Goal: Transaction & Acquisition: Purchase product/service

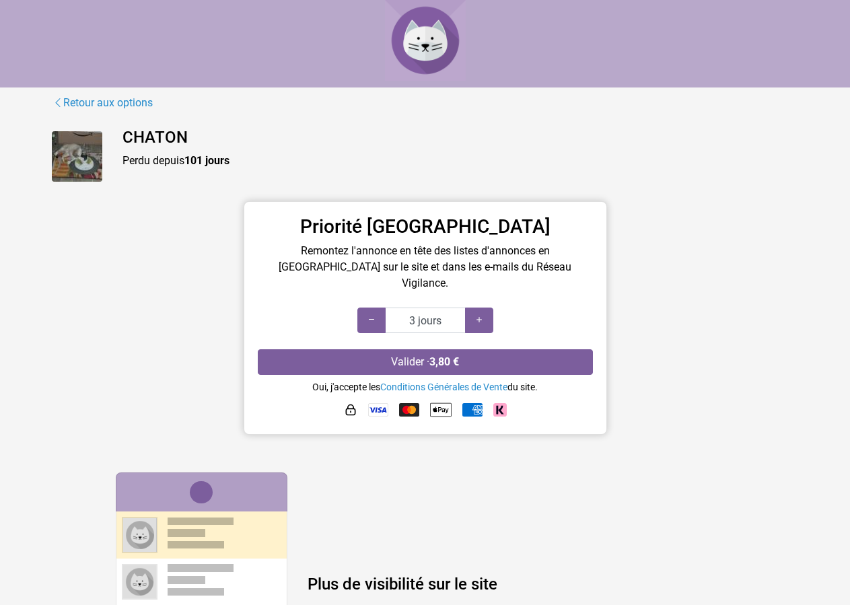
click at [774, 202] on div "Priorité Ille-et-Vilaine Remontez l'annonce en tête des listes d'annonces en Il…" at bounding box center [425, 320] width 767 height 239
click at [92, 97] on link "Retour aux options" at bounding box center [103, 102] width 102 height 17
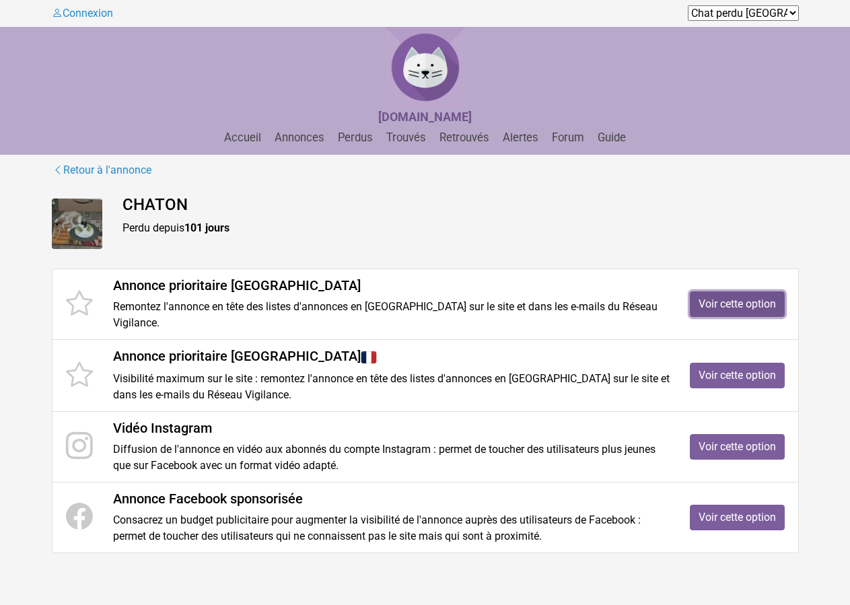
click at [734, 302] on link "Voir cette option" at bounding box center [736, 304] width 95 height 26
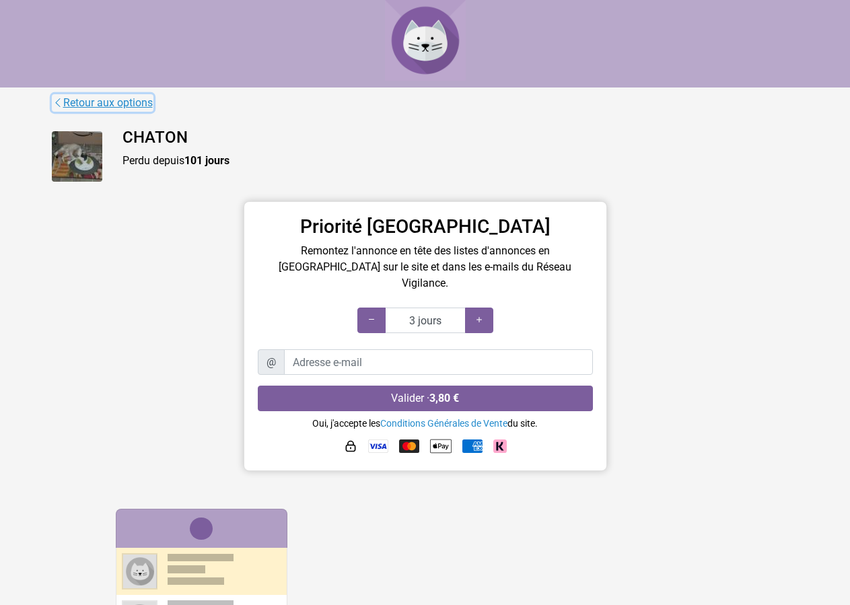
click at [114, 99] on link "Retour aux options" at bounding box center [103, 102] width 102 height 17
